Goal: Information Seeking & Learning: Learn about a topic

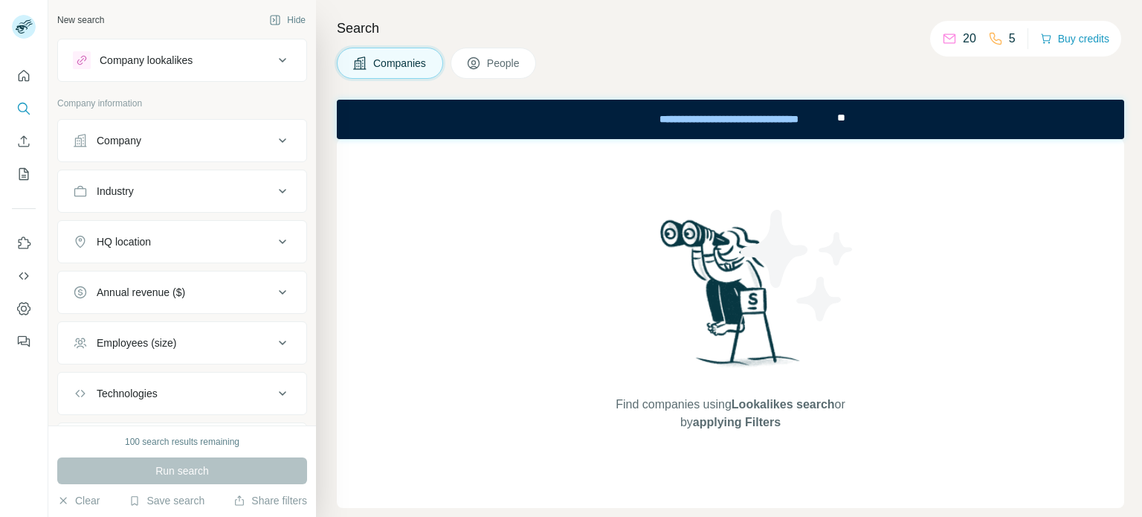
click at [185, 133] on div "Company" at bounding box center [173, 140] width 201 height 15
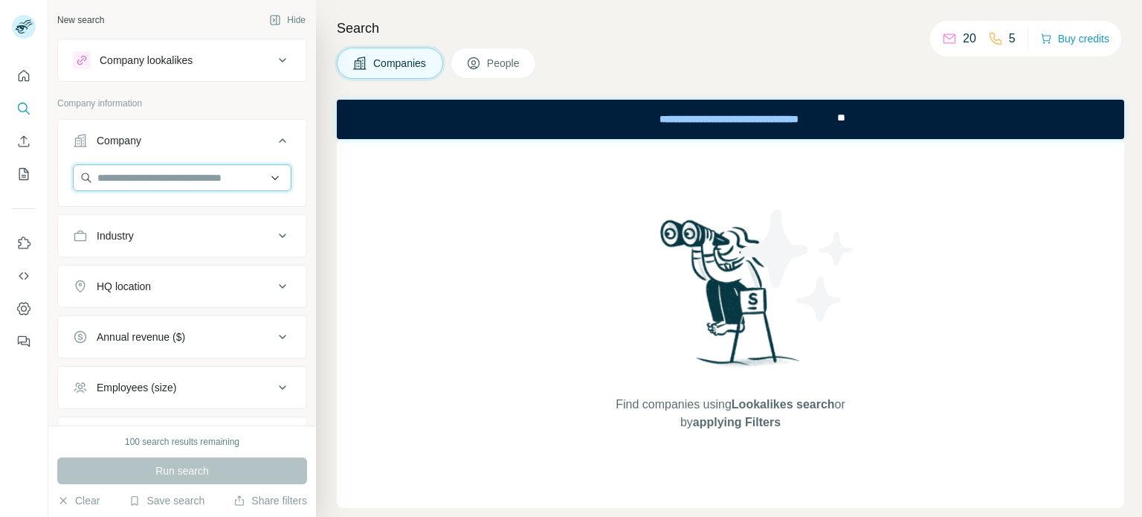
click at [183, 173] on input "text" at bounding box center [182, 177] width 219 height 27
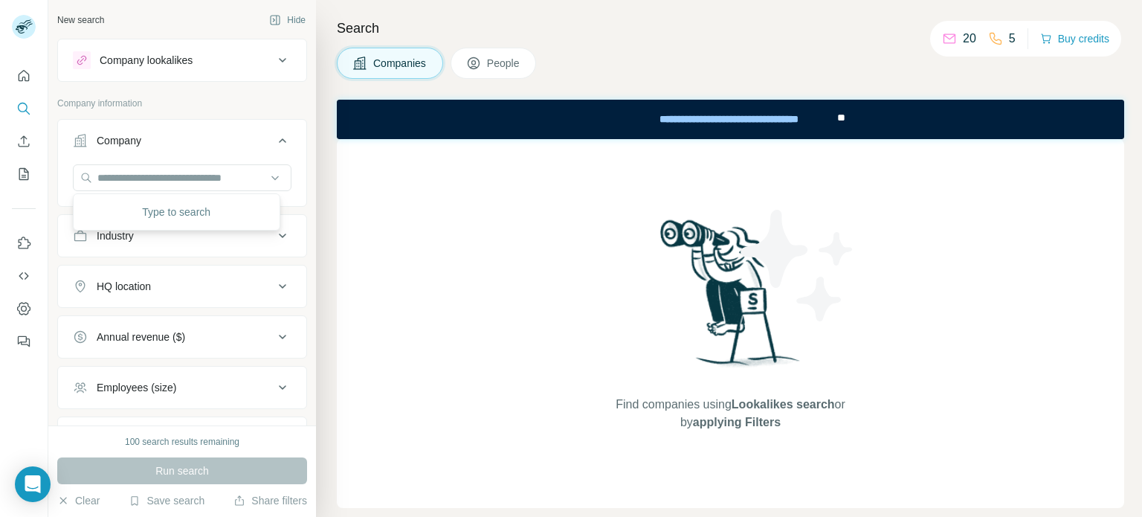
click at [158, 254] on div "Industry" at bounding box center [182, 235] width 250 height 43
click at [161, 246] on button "Industry" at bounding box center [182, 236] width 248 height 36
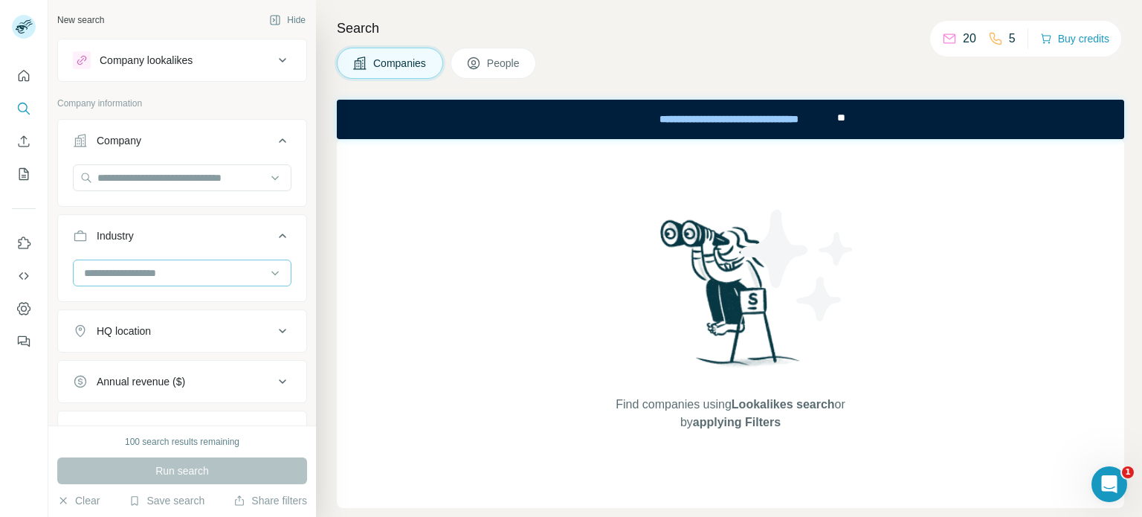
click at [173, 268] on input at bounding box center [175, 273] width 184 height 16
click at [213, 341] on button "HQ location" at bounding box center [182, 331] width 248 height 36
click at [201, 368] on input "text" at bounding box center [182, 368] width 219 height 27
type input "*"
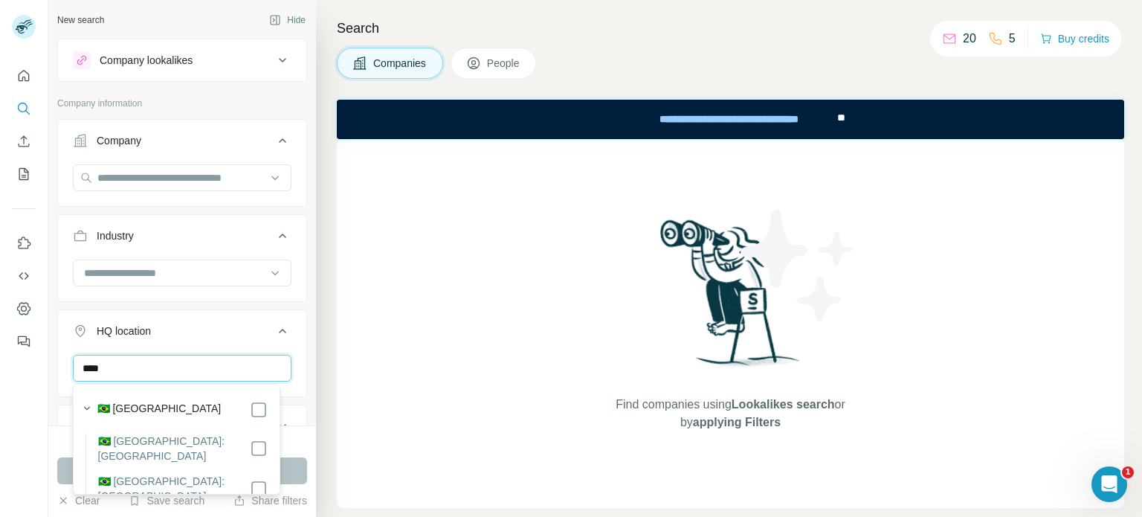
type input "****"
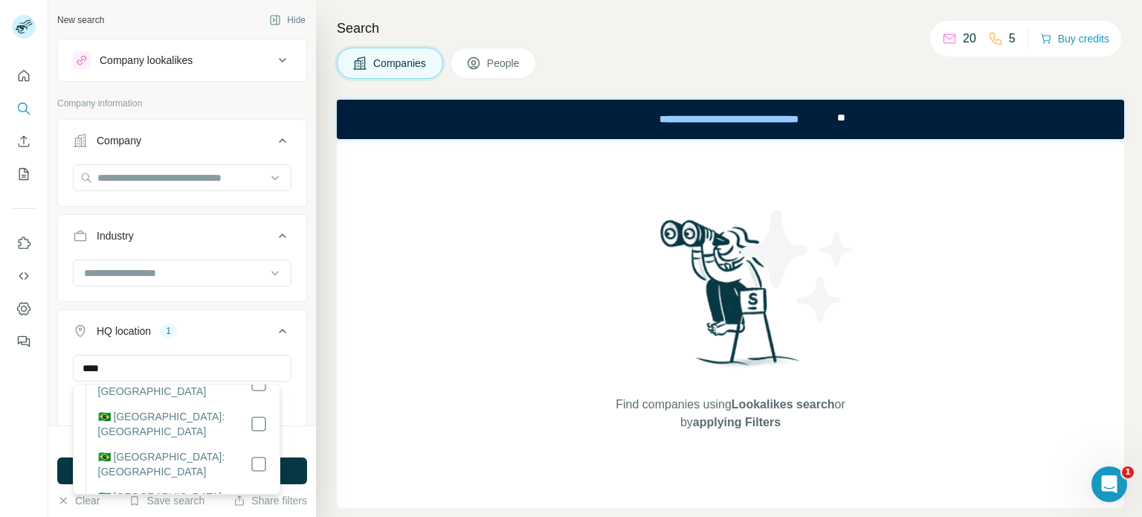
click at [295, 367] on div "**** [GEOGRAPHIC_DATA] Clear all" at bounding box center [182, 400] width 248 height 91
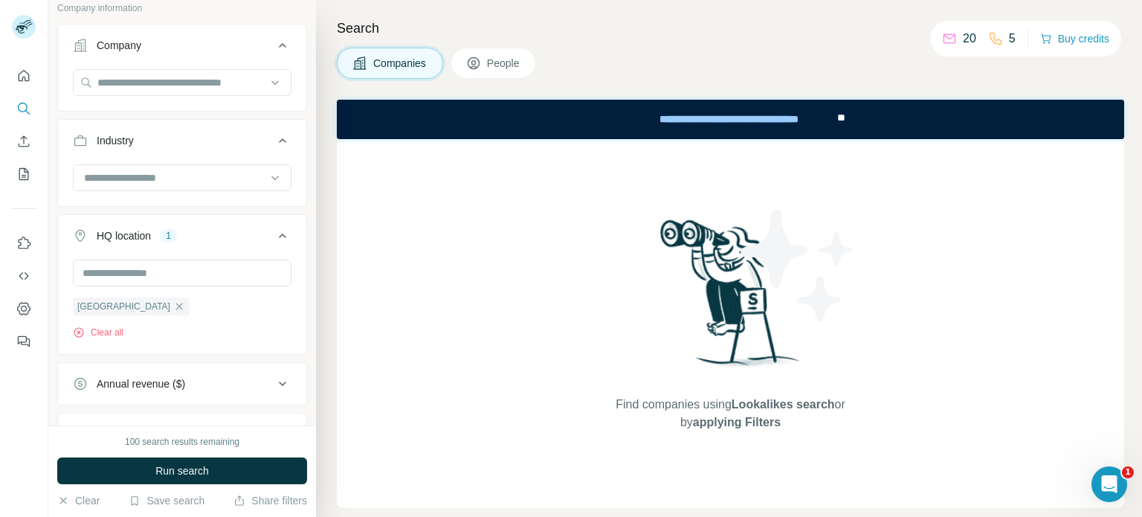
scroll to position [107, 0]
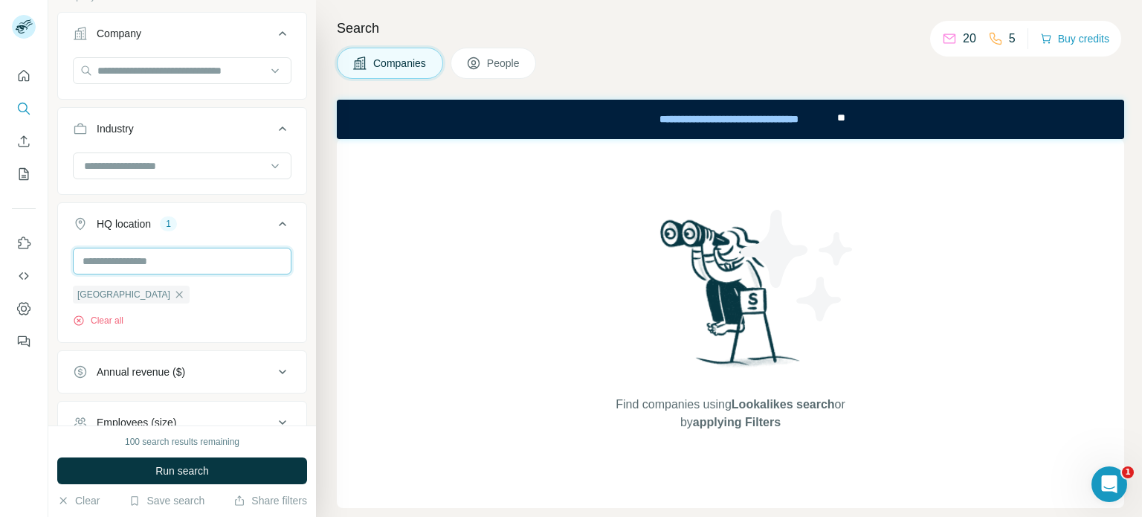
click at [147, 258] on input "text" at bounding box center [182, 261] width 219 height 27
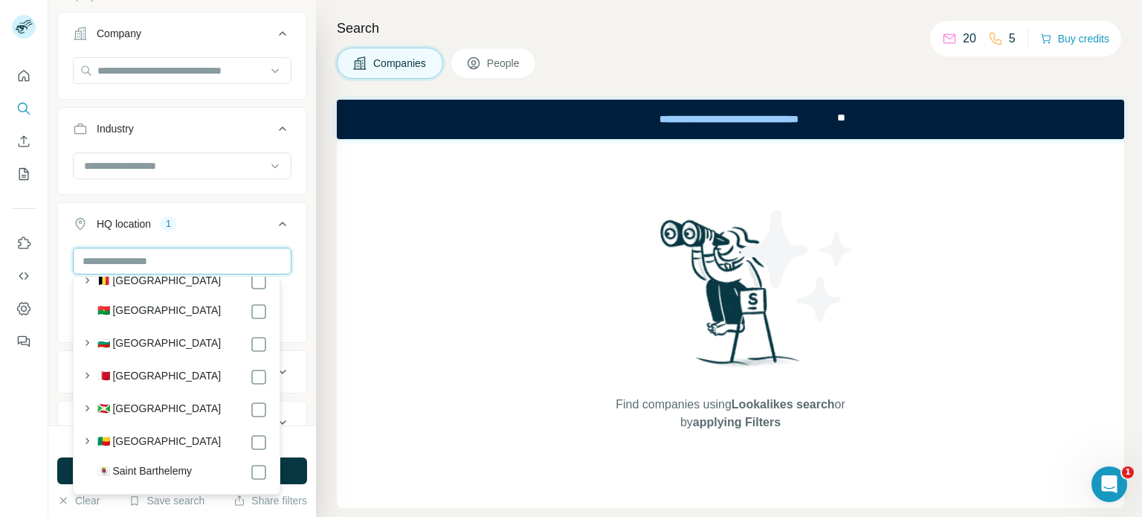
type input "*"
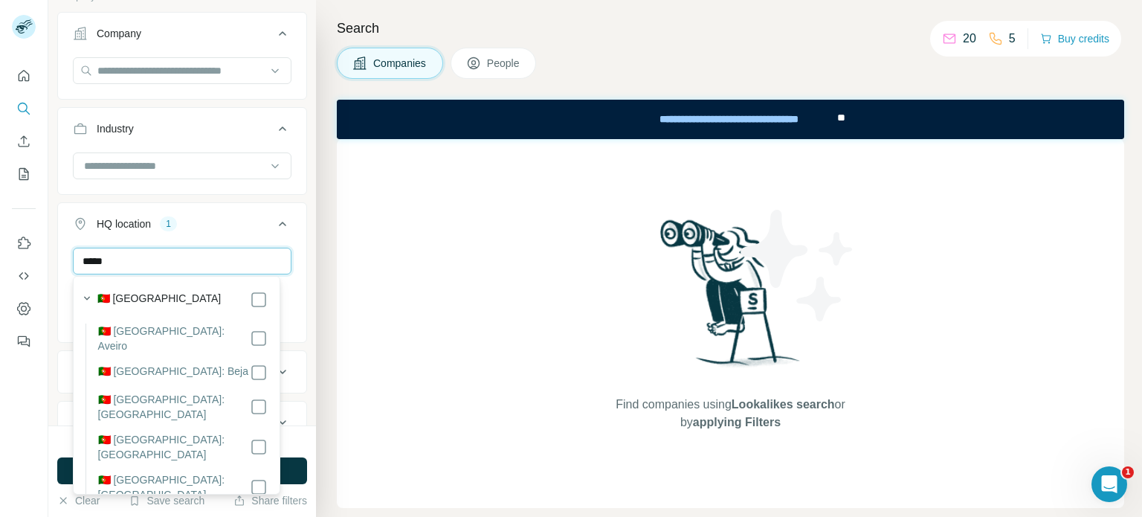
scroll to position [0, 0]
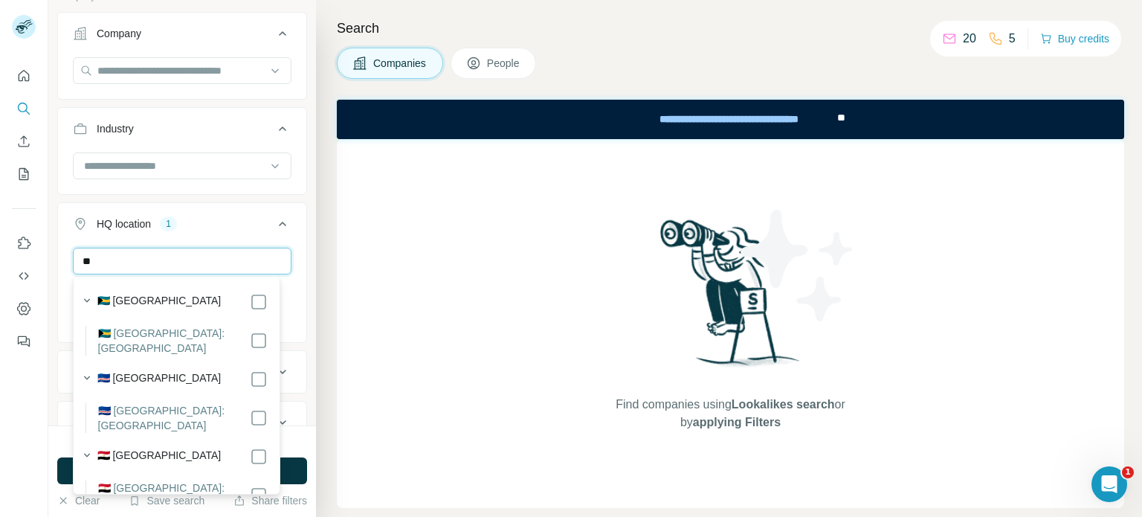
type input "*"
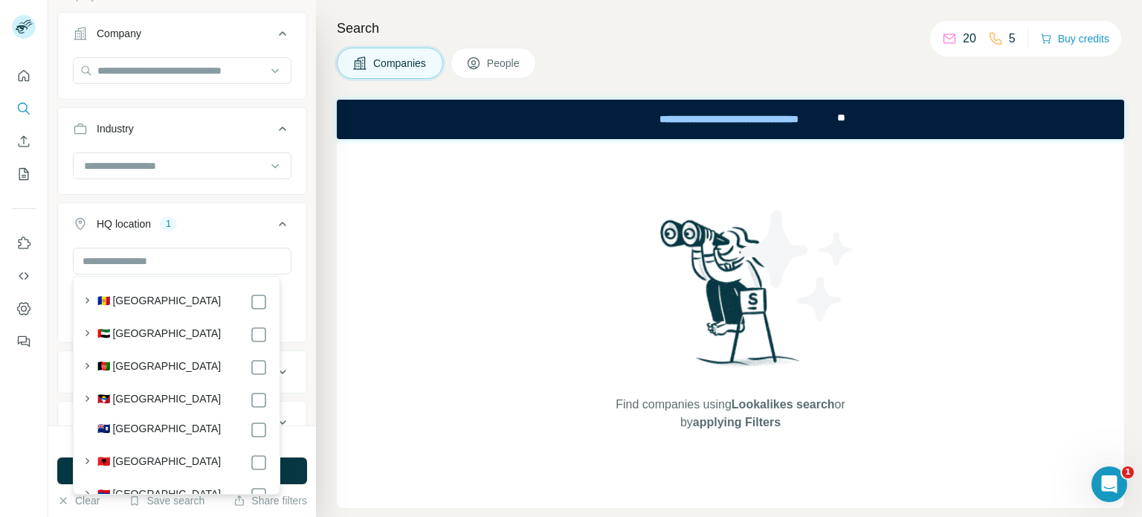
drag, startPoint x: 285, startPoint y: 232, endPoint x: 293, endPoint y: 234, distance: 8.5
click at [293, 234] on button "HQ location 1" at bounding box center [182, 227] width 248 height 42
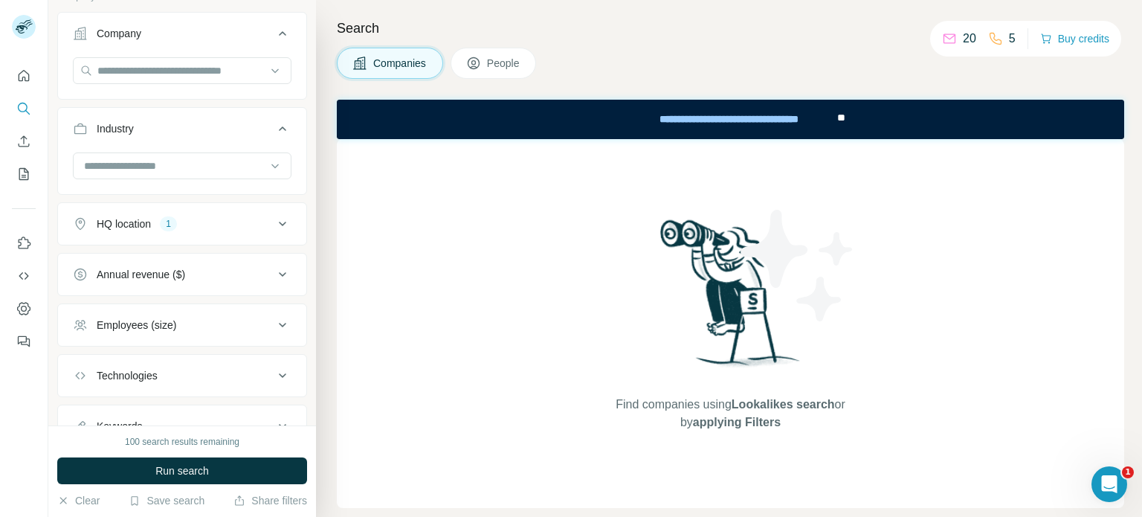
click at [280, 223] on button "HQ location 1" at bounding box center [182, 224] width 248 height 36
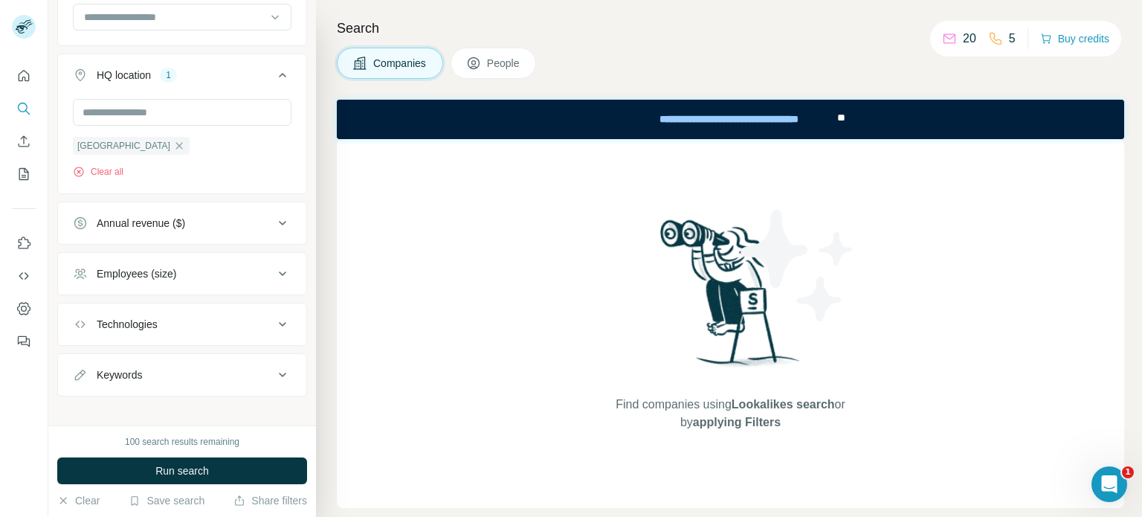
scroll to position [266, 0]
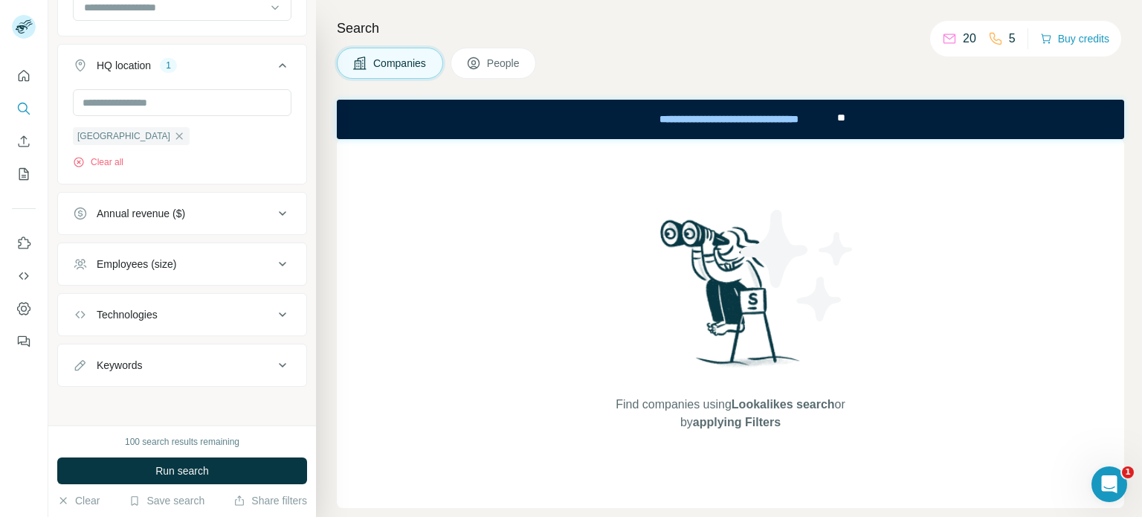
click at [216, 265] on div "Employees (size)" at bounding box center [173, 264] width 201 height 15
click at [81, 377] on icon at bounding box center [82, 379] width 18 height 18
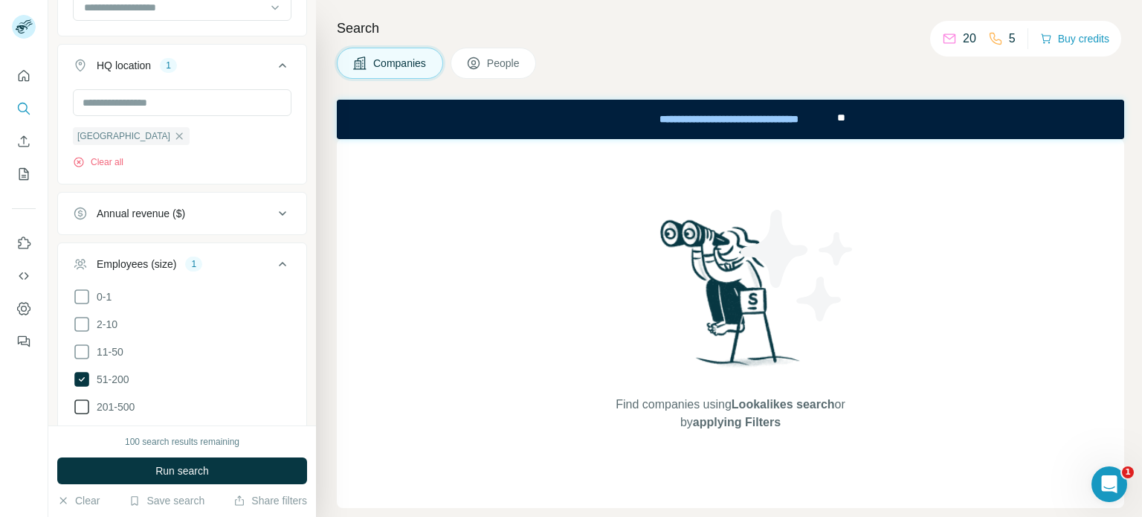
click at [80, 399] on icon at bounding box center [82, 407] width 18 height 18
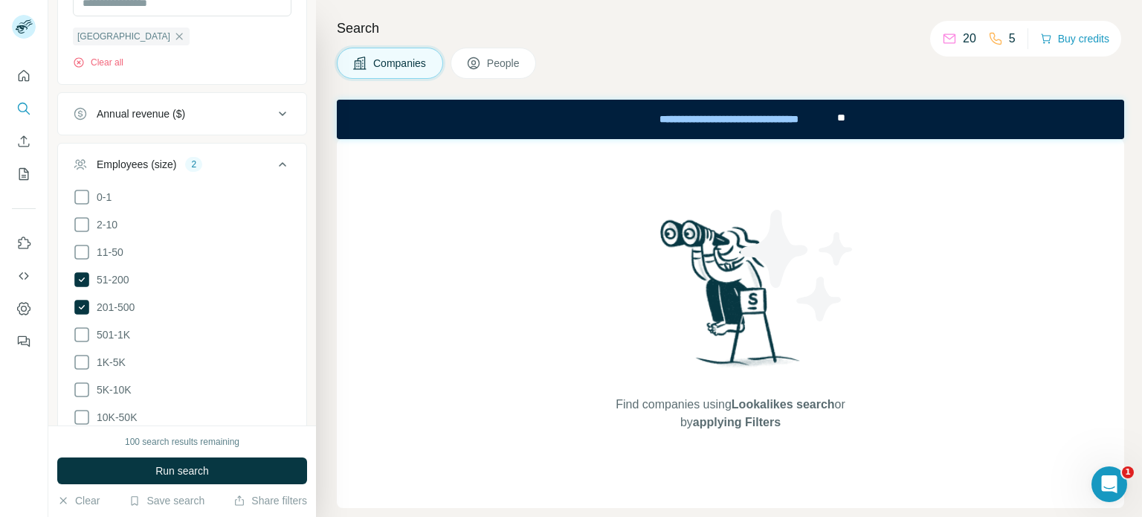
scroll to position [371, 0]
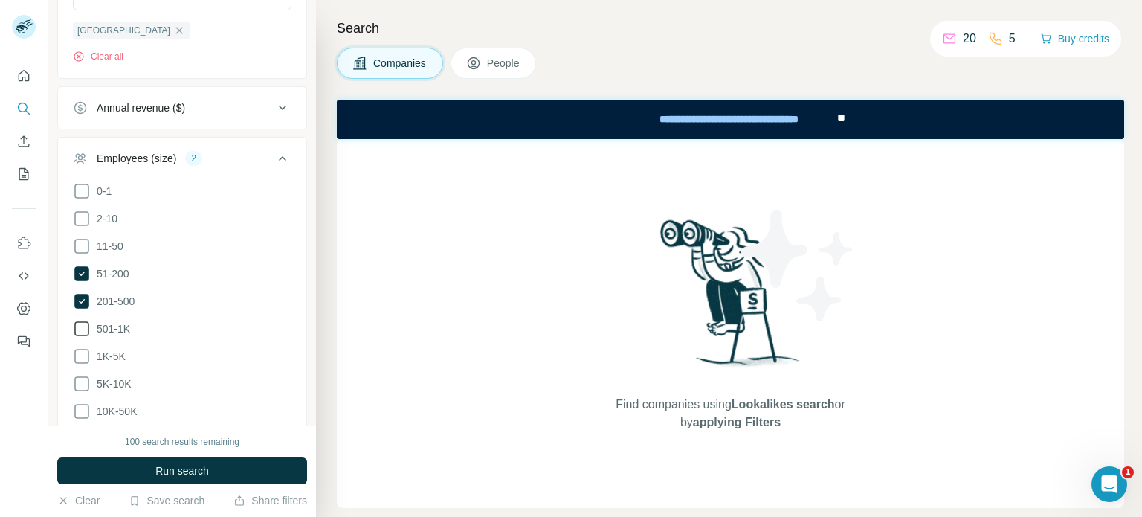
click at [78, 327] on icon at bounding box center [82, 329] width 18 height 18
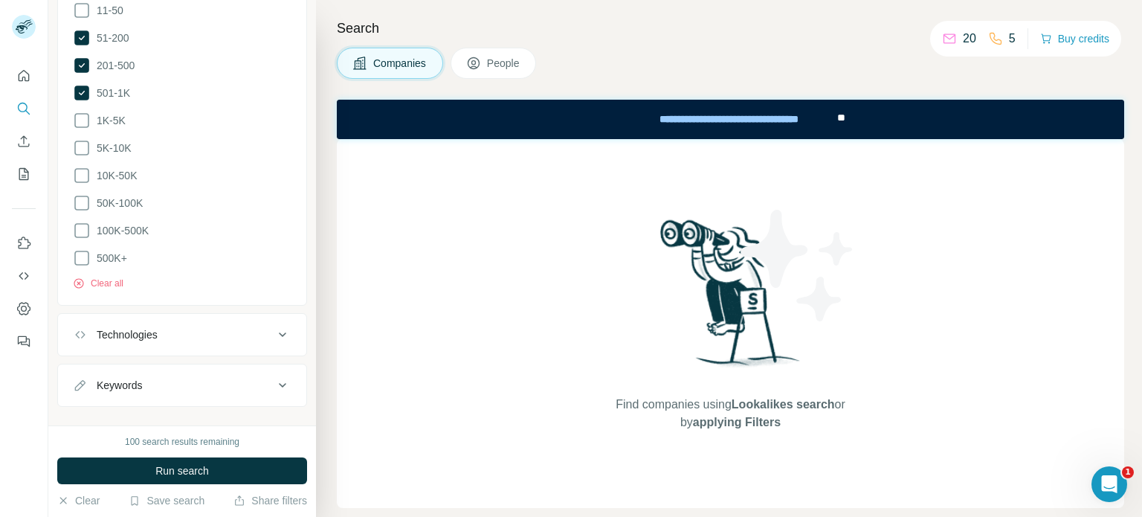
scroll to position [608, 0]
click at [206, 382] on div "Keywords" at bounding box center [173, 383] width 201 height 15
click at [199, 418] on input "text" at bounding box center [167, 421] width 189 height 27
type input "*"
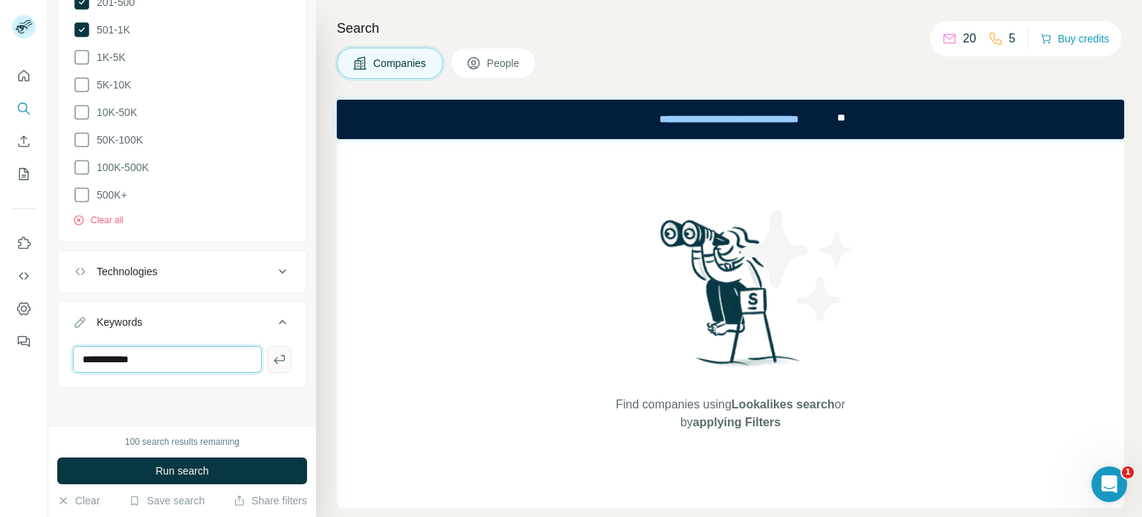
type input "**********"
click at [272, 352] on icon "button" at bounding box center [279, 359] width 15 height 15
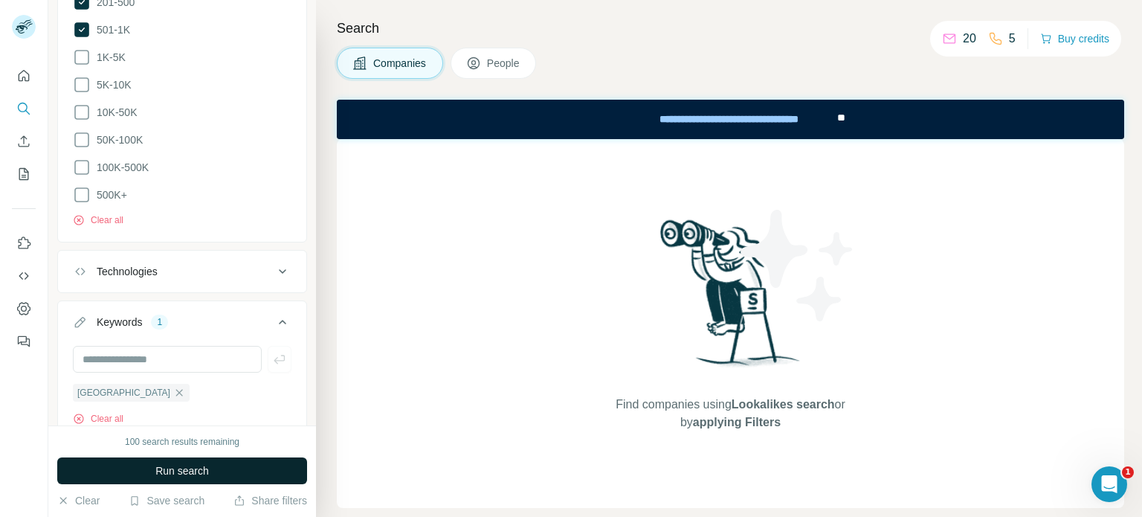
click at [223, 469] on button "Run search" at bounding box center [182, 470] width 250 height 27
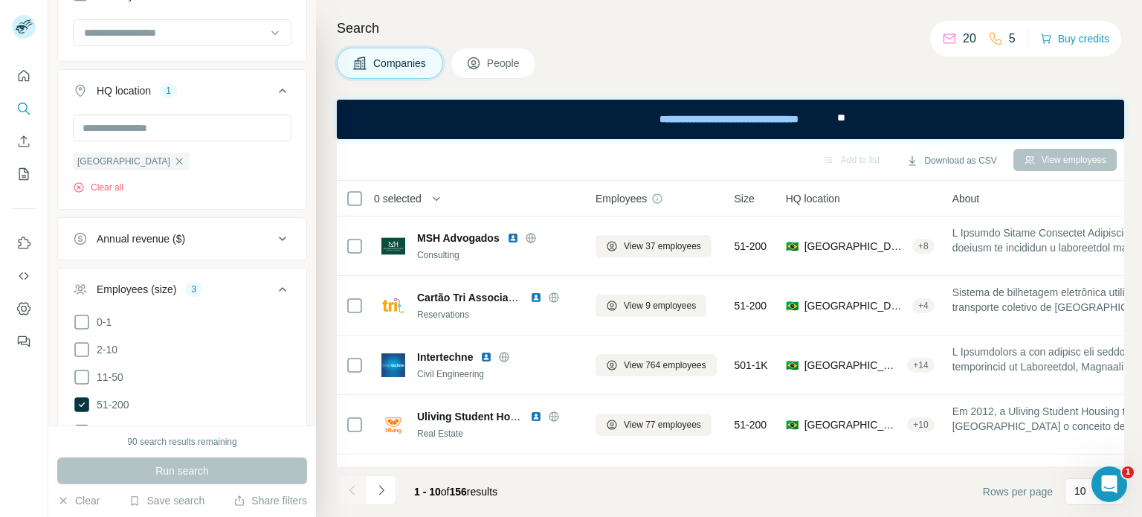
scroll to position [242, 0]
click at [388, 488] on button "Navigate to next page" at bounding box center [382, 490] width 30 height 30
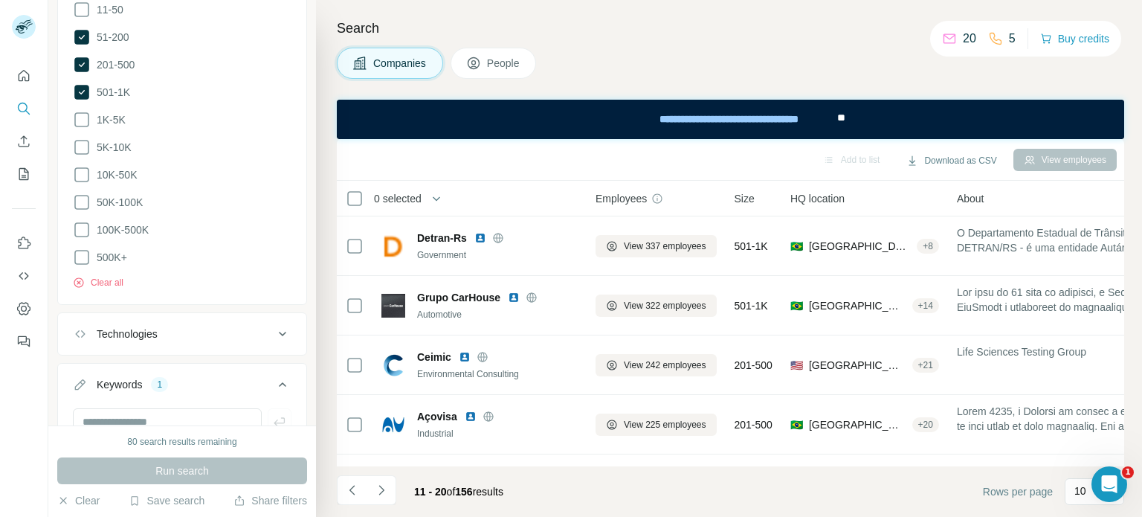
scroll to position [724, 0]
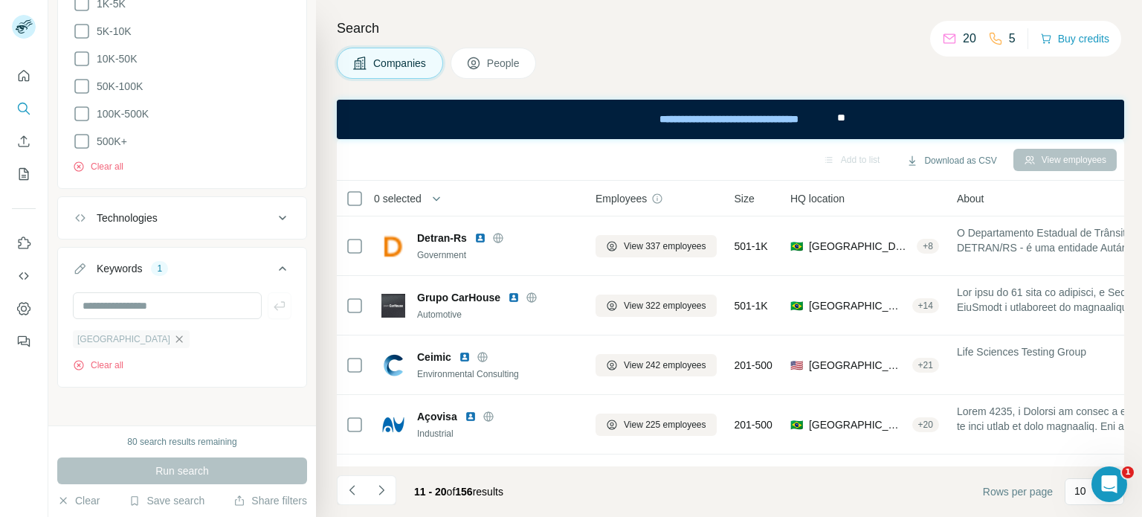
click at [173, 336] on icon "button" at bounding box center [179, 339] width 12 height 12
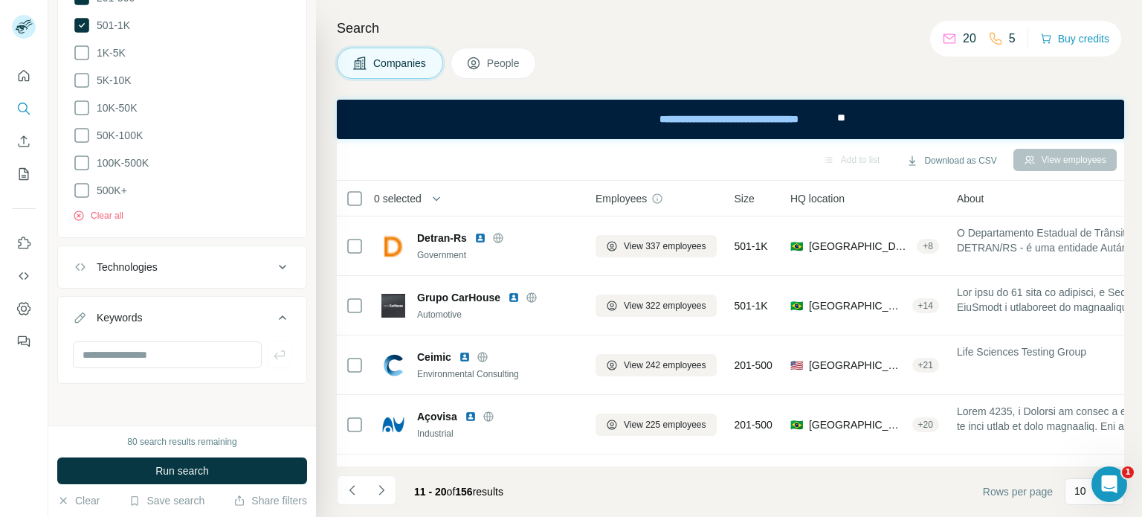
scroll to position [670, 0]
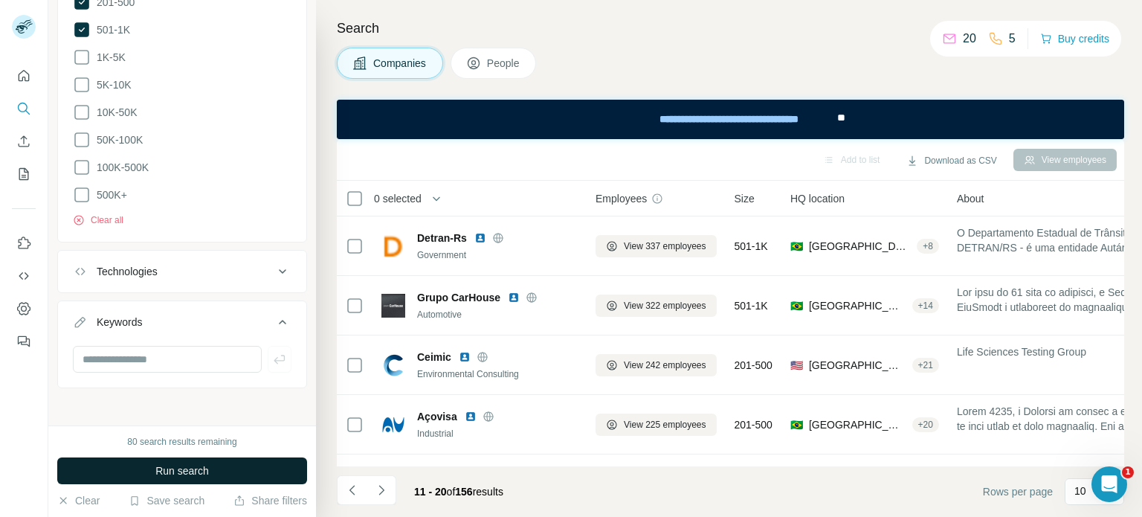
click at [143, 473] on button "Run search" at bounding box center [182, 470] width 250 height 27
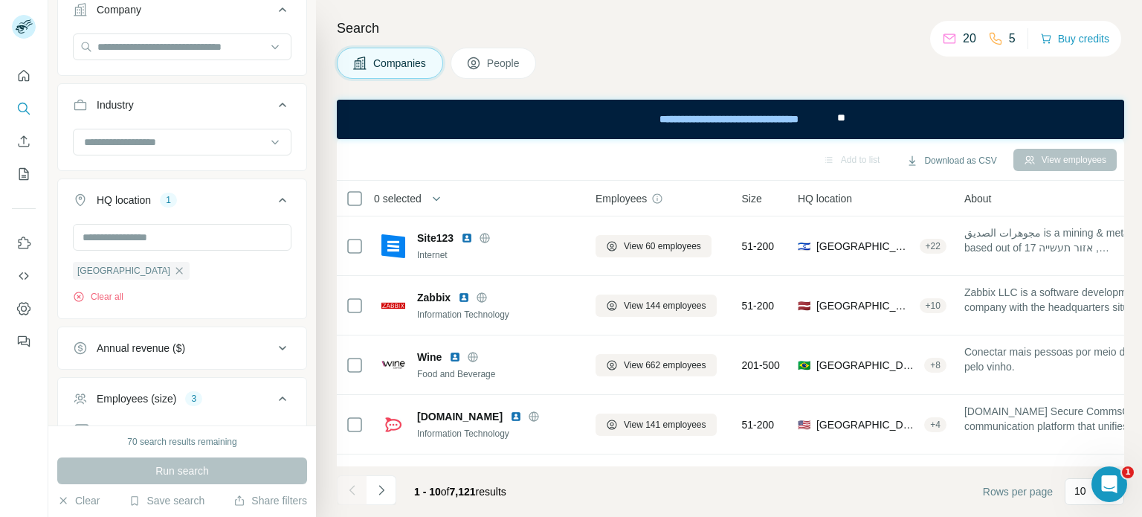
scroll to position [132, 0]
click at [181, 222] on div at bounding box center [182, 235] width 219 height 27
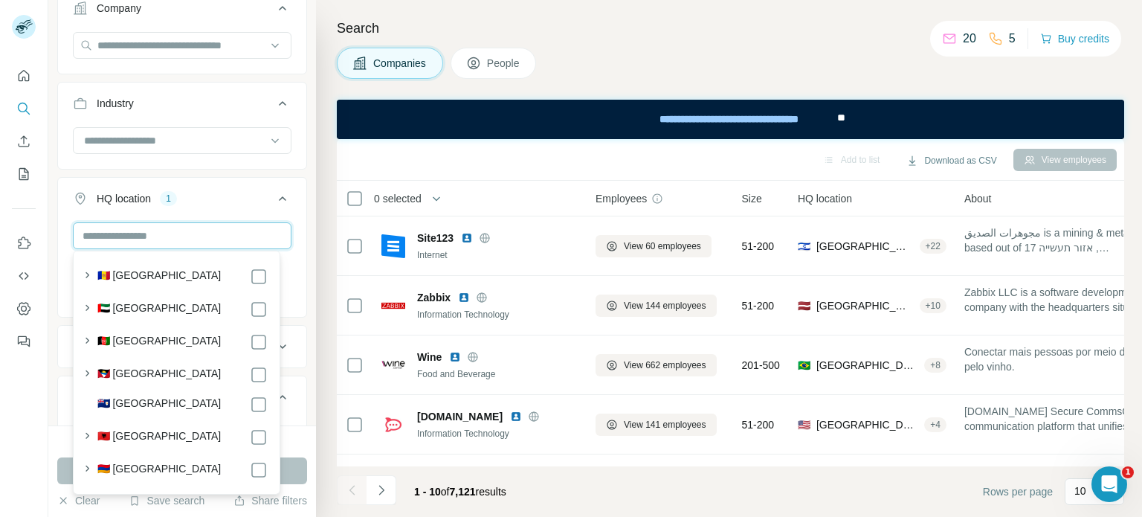
click at [176, 234] on input "text" at bounding box center [182, 235] width 219 height 27
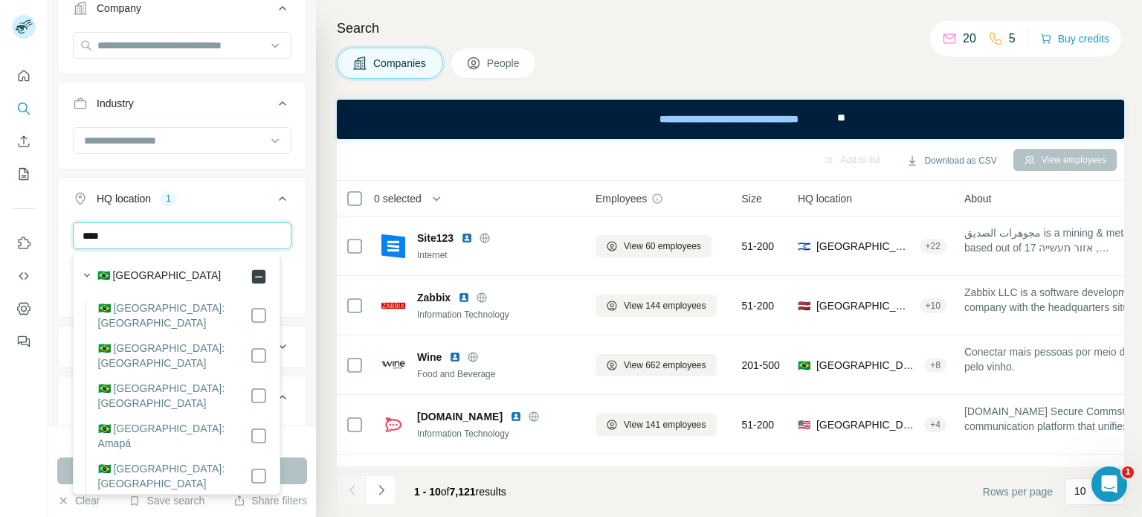
type input "****"
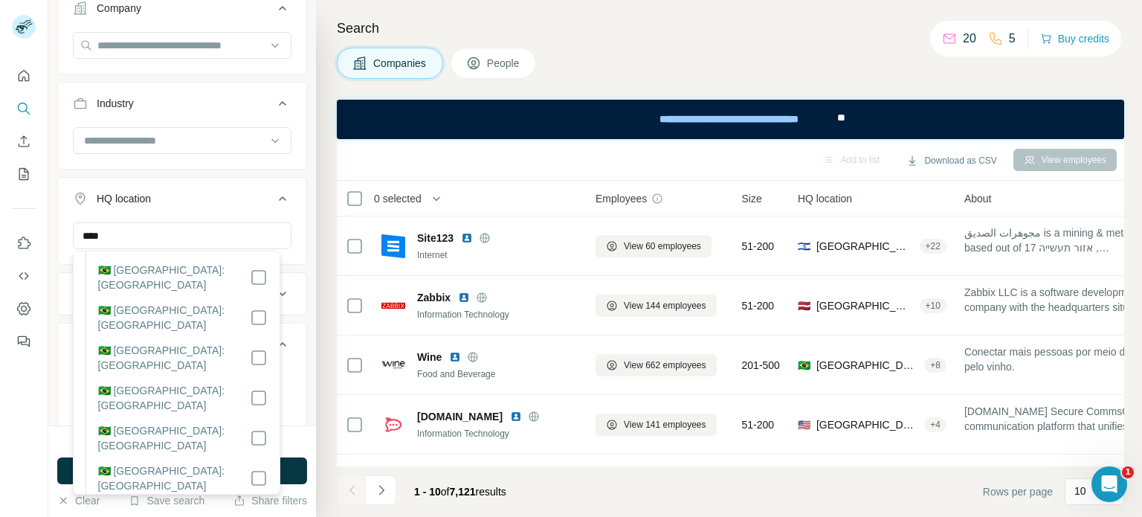
scroll to position [524, 0]
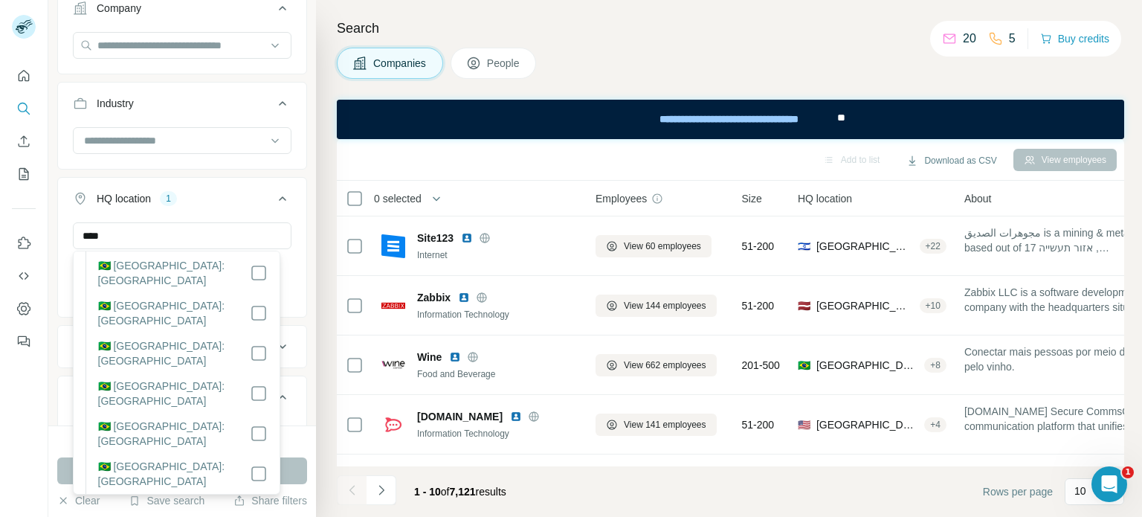
click at [306, 467] on div "70 search results remaining Run search Clear Save search Share filters" at bounding box center [182, 470] width 268 height 91
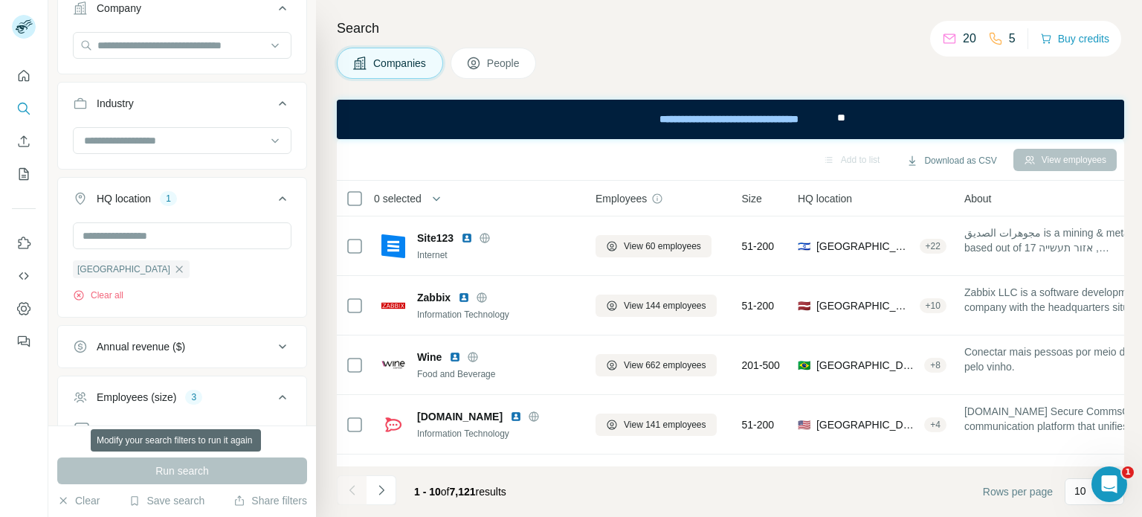
click at [253, 466] on div "Run search" at bounding box center [182, 470] width 250 height 27
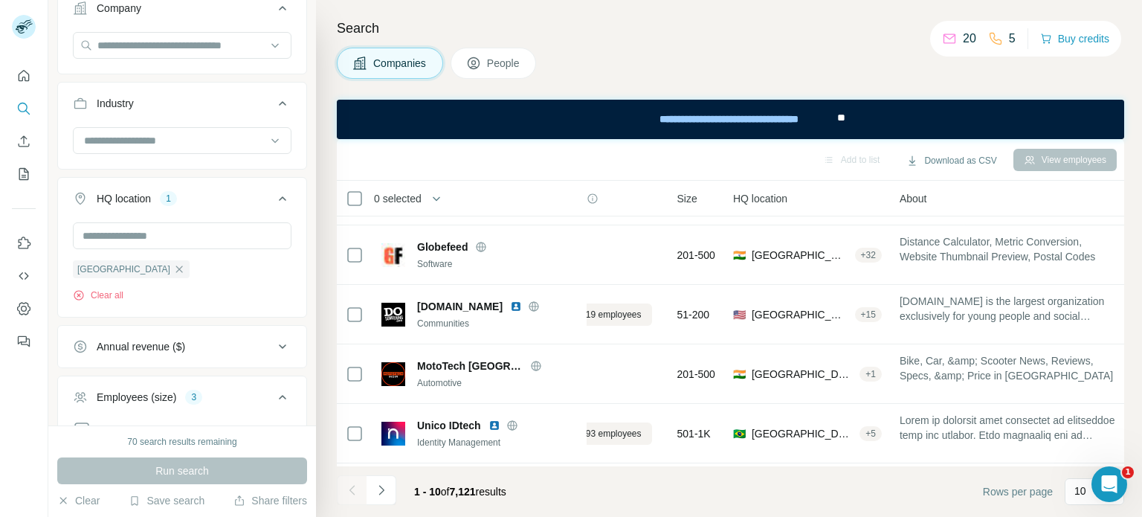
scroll to position [352, 65]
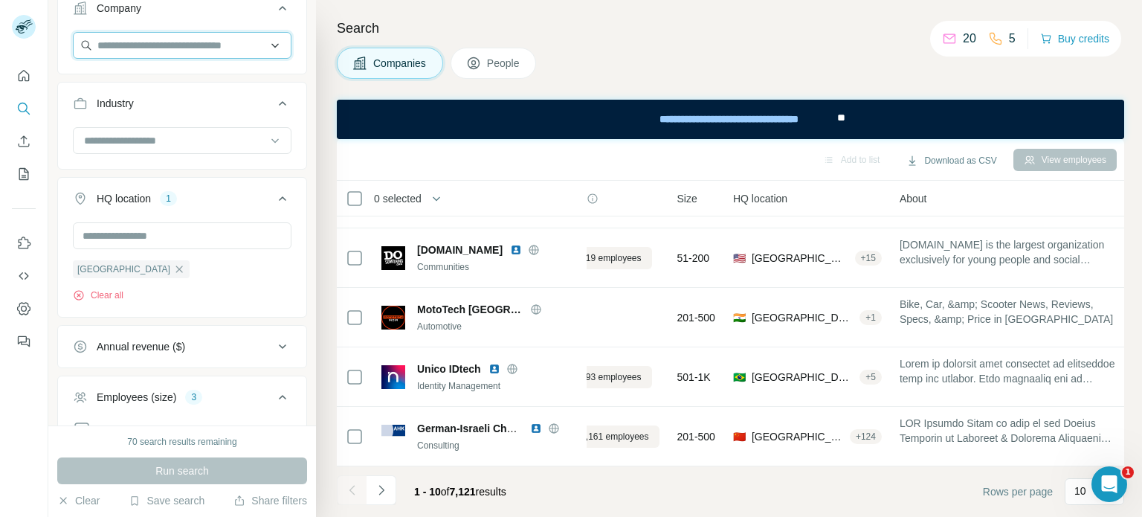
click at [173, 48] on input "text" at bounding box center [182, 45] width 219 height 27
click at [158, 132] on input at bounding box center [175, 140] width 184 height 16
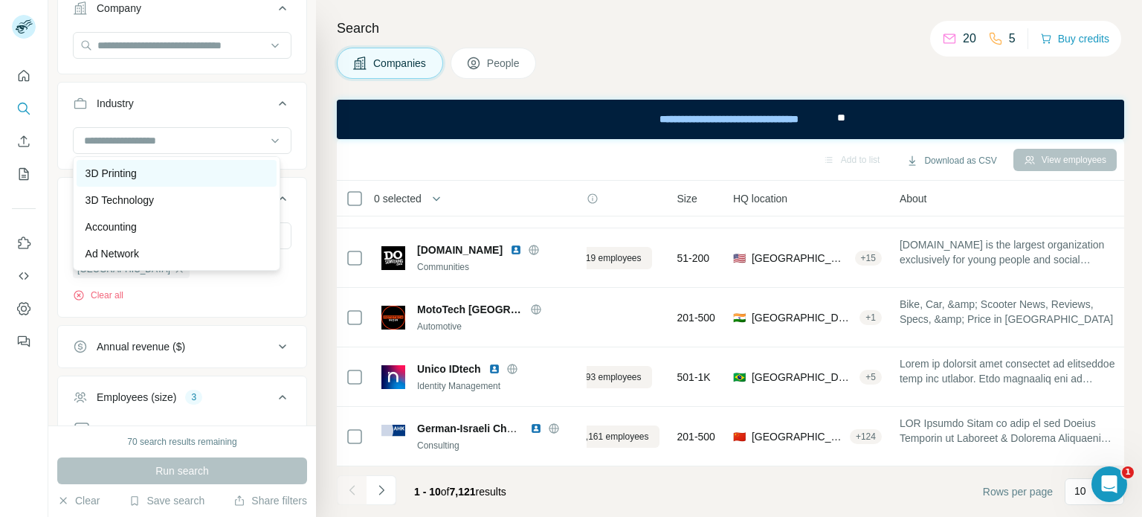
click at [206, 183] on div "3D Printing" at bounding box center [177, 173] width 200 height 27
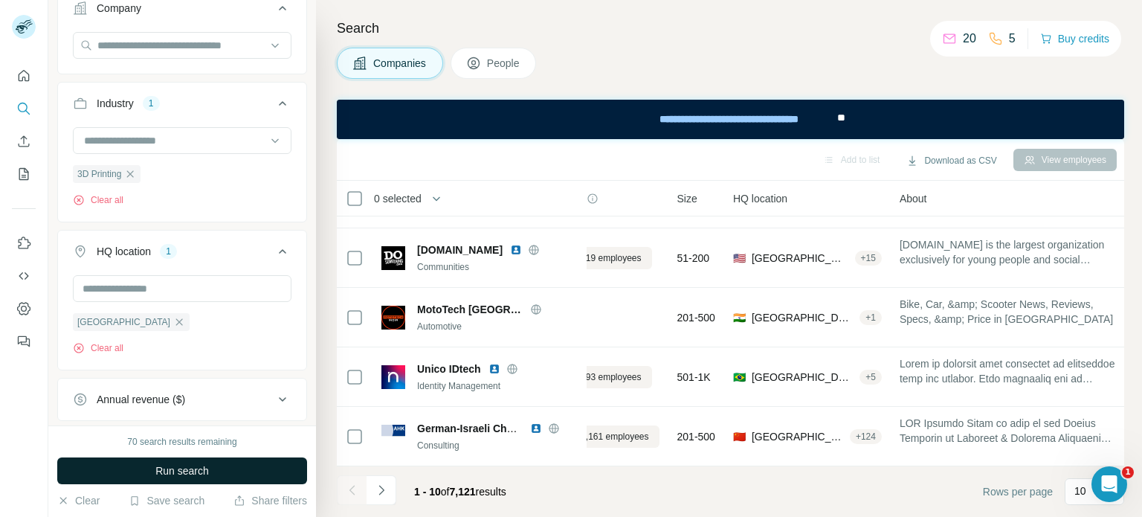
click at [168, 477] on span "Run search" at bounding box center [182, 470] width 54 height 15
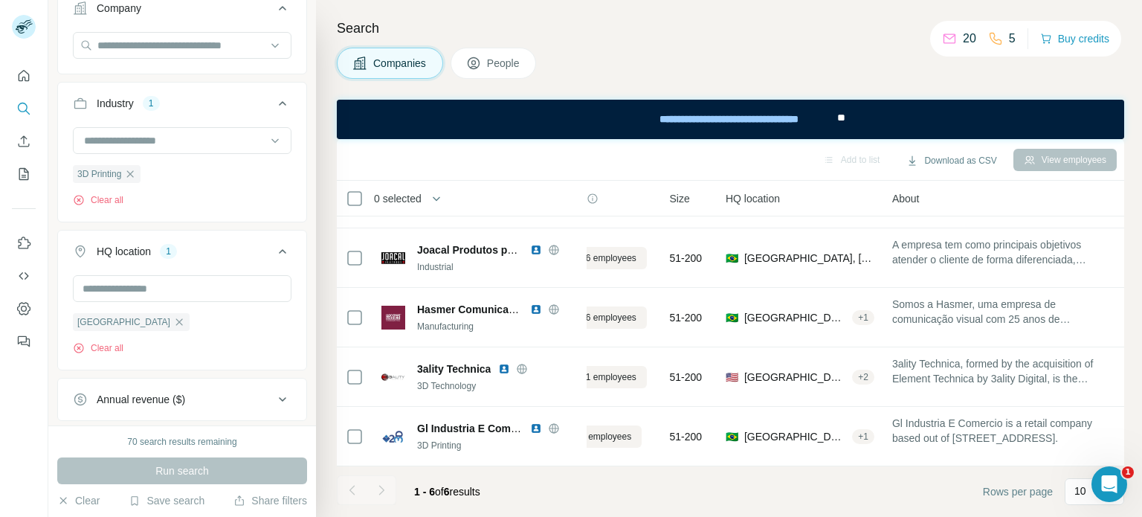
scroll to position [114, 65]
click at [135, 173] on icon "button" at bounding box center [130, 174] width 12 height 12
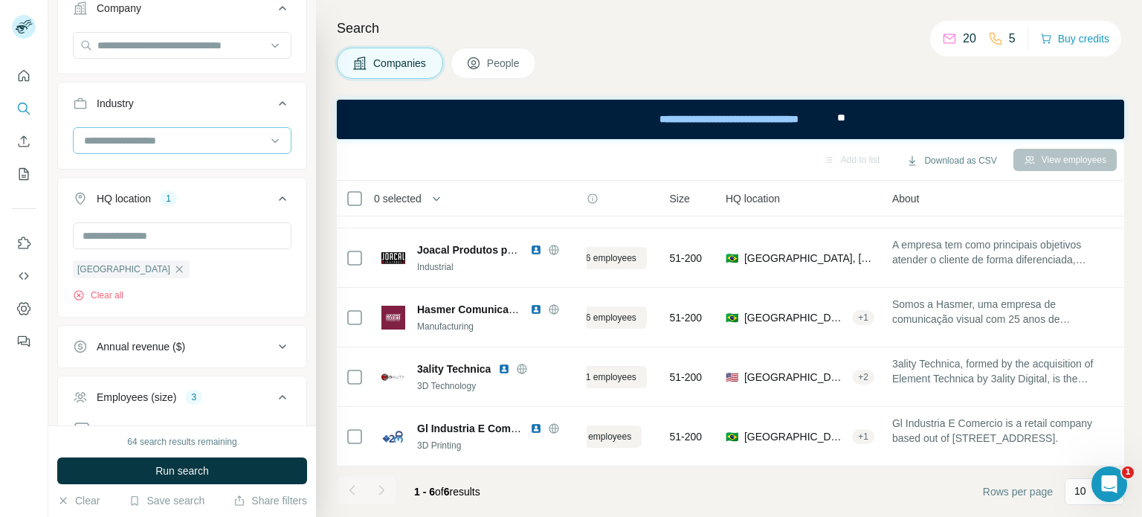
click at [135, 146] on input at bounding box center [175, 140] width 184 height 16
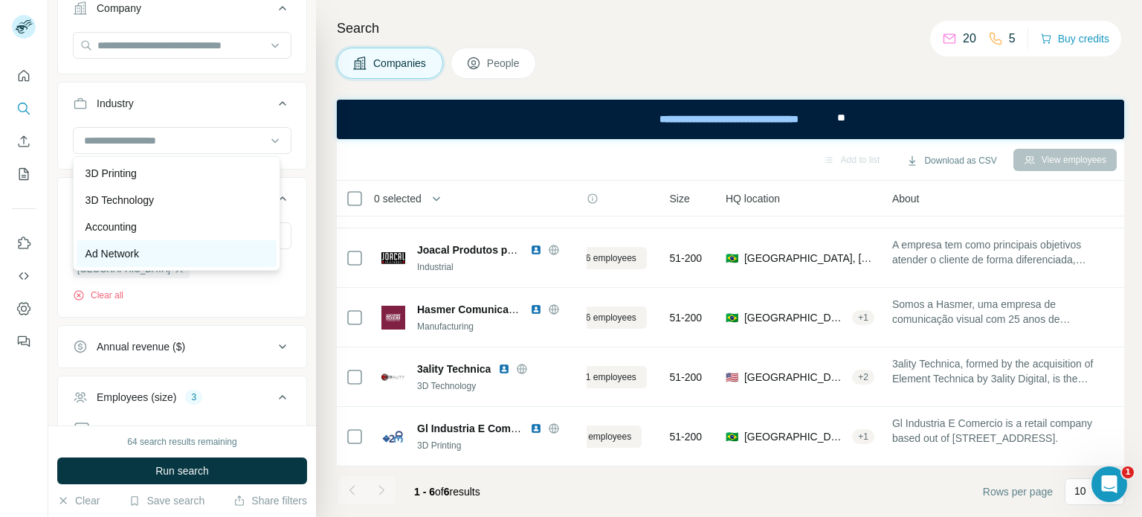
click at [168, 240] on div "Ad Network" at bounding box center [177, 253] width 200 height 27
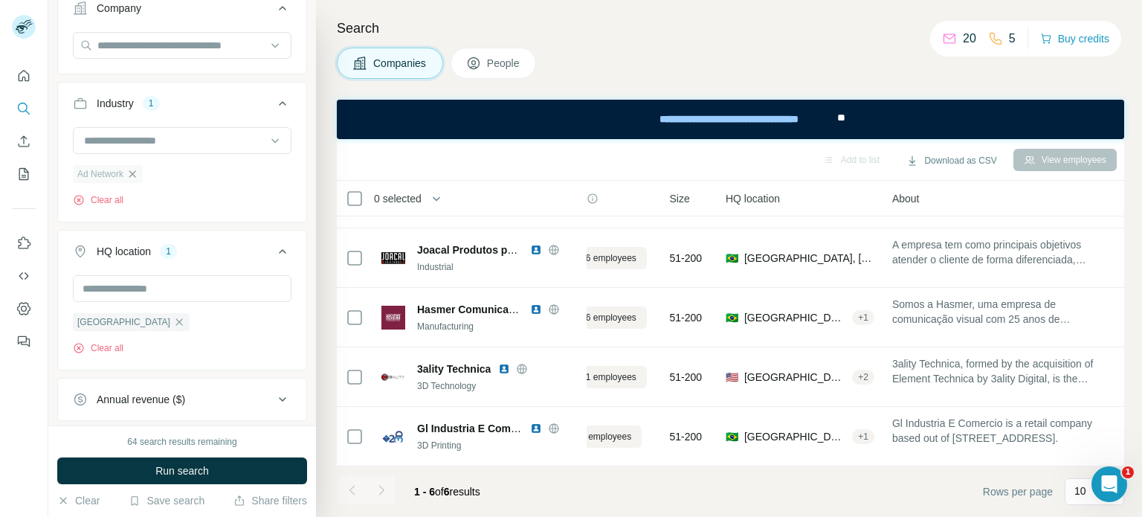
click at [138, 173] on icon "button" at bounding box center [132, 174] width 12 height 12
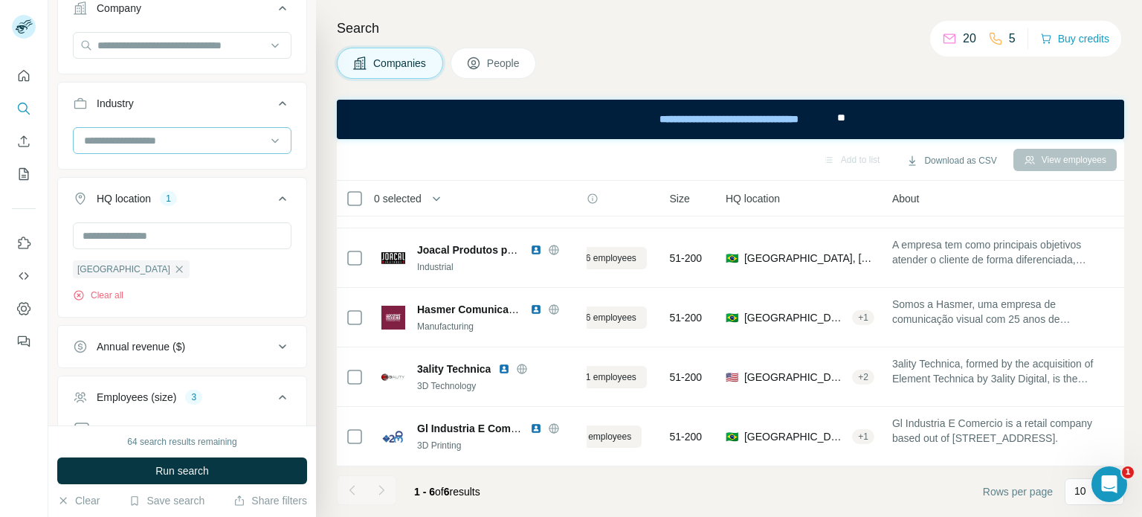
click at [147, 144] on input at bounding box center [175, 140] width 184 height 16
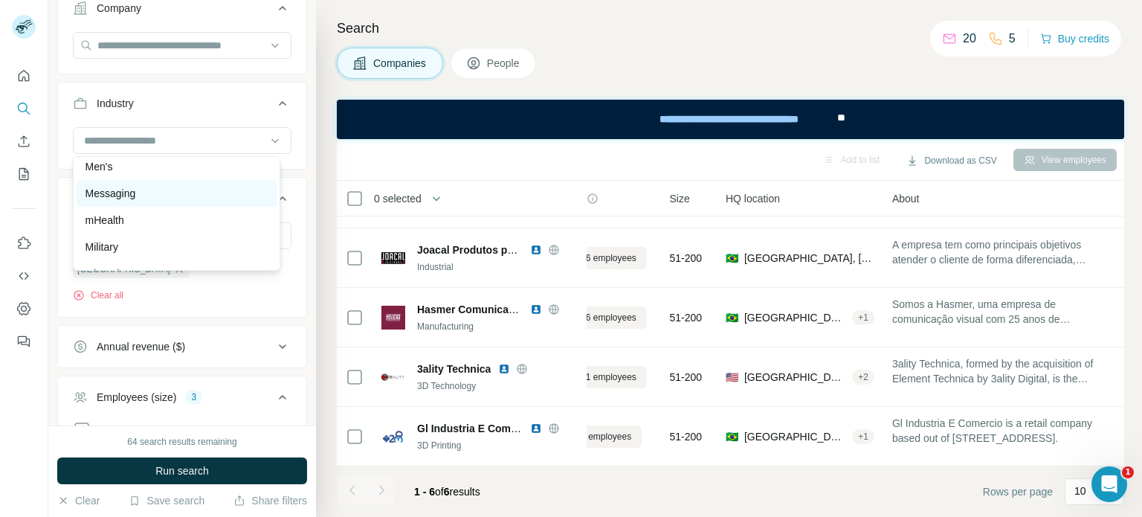
click at [193, 201] on div "Messaging" at bounding box center [177, 193] width 182 height 15
